Goal: Contribute content

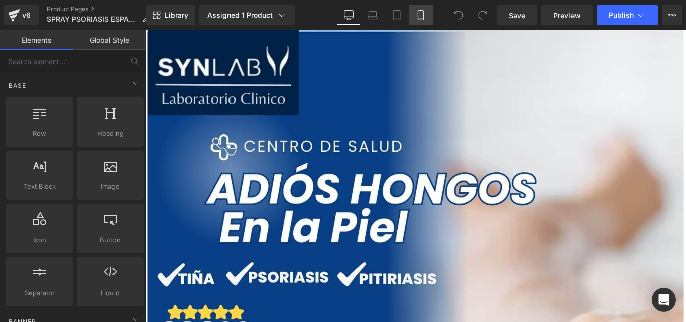
click at [416, 10] on icon at bounding box center [421, 15] width 10 height 10
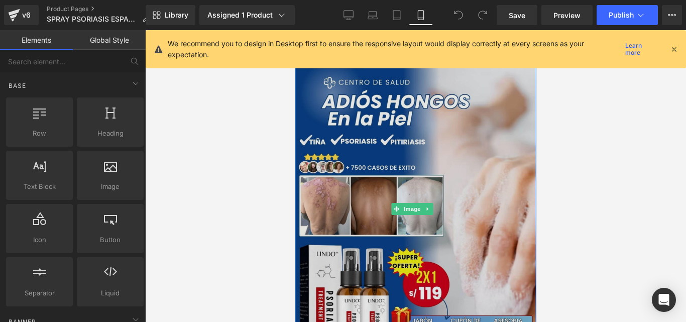
click at [400, 181] on img at bounding box center [415, 209] width 241 height 358
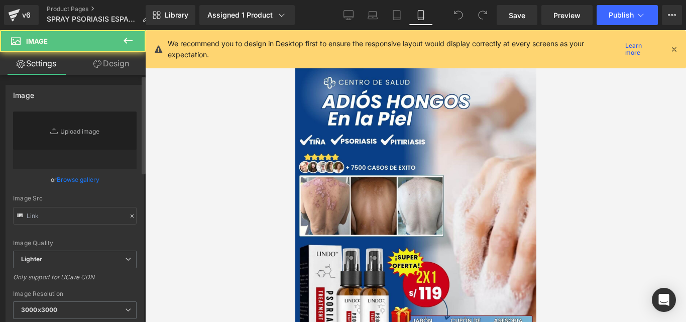
type input "[URL][DOMAIN_NAME]"
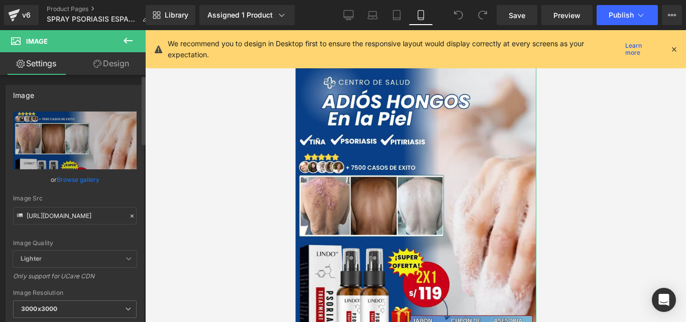
click at [128, 218] on div at bounding box center [132, 216] width 9 height 12
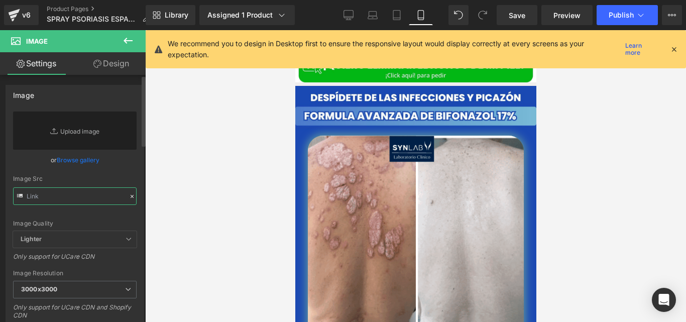
click at [94, 191] on input "text" at bounding box center [74, 196] width 123 height 18
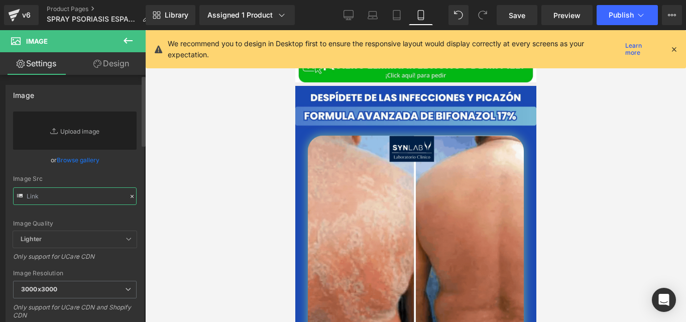
paste input "[URL][DOMAIN_NAME]"
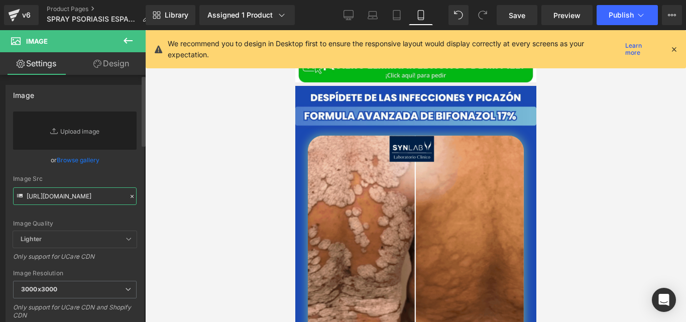
scroll to position [0, 180]
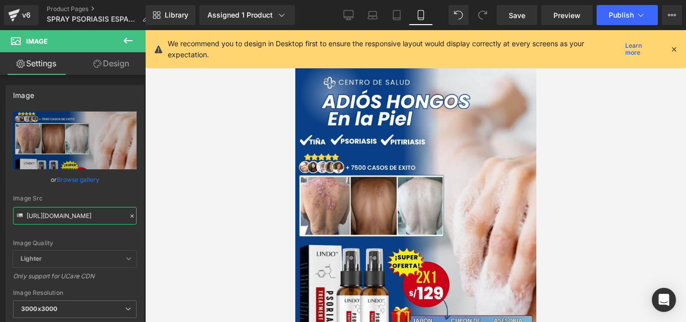
type input "[URL][DOMAIN_NAME]"
click at [618, 16] on span "Publish" at bounding box center [620, 15] width 25 height 8
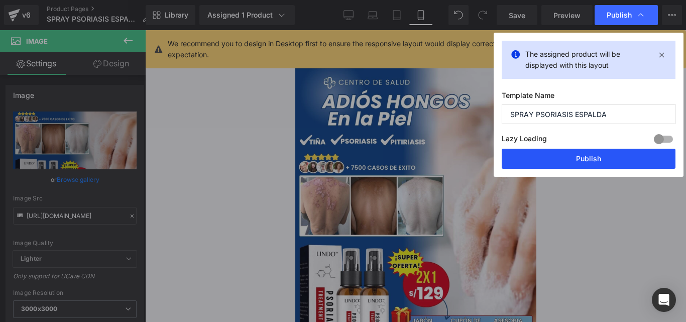
click at [542, 154] on button "Publish" at bounding box center [588, 159] width 174 height 20
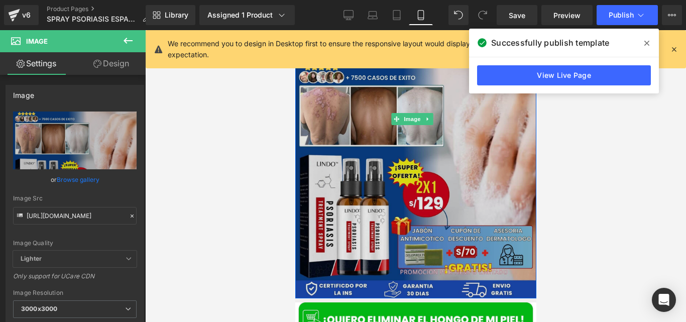
scroll to position [70, 0]
